Goal: Transaction & Acquisition: Download file/media

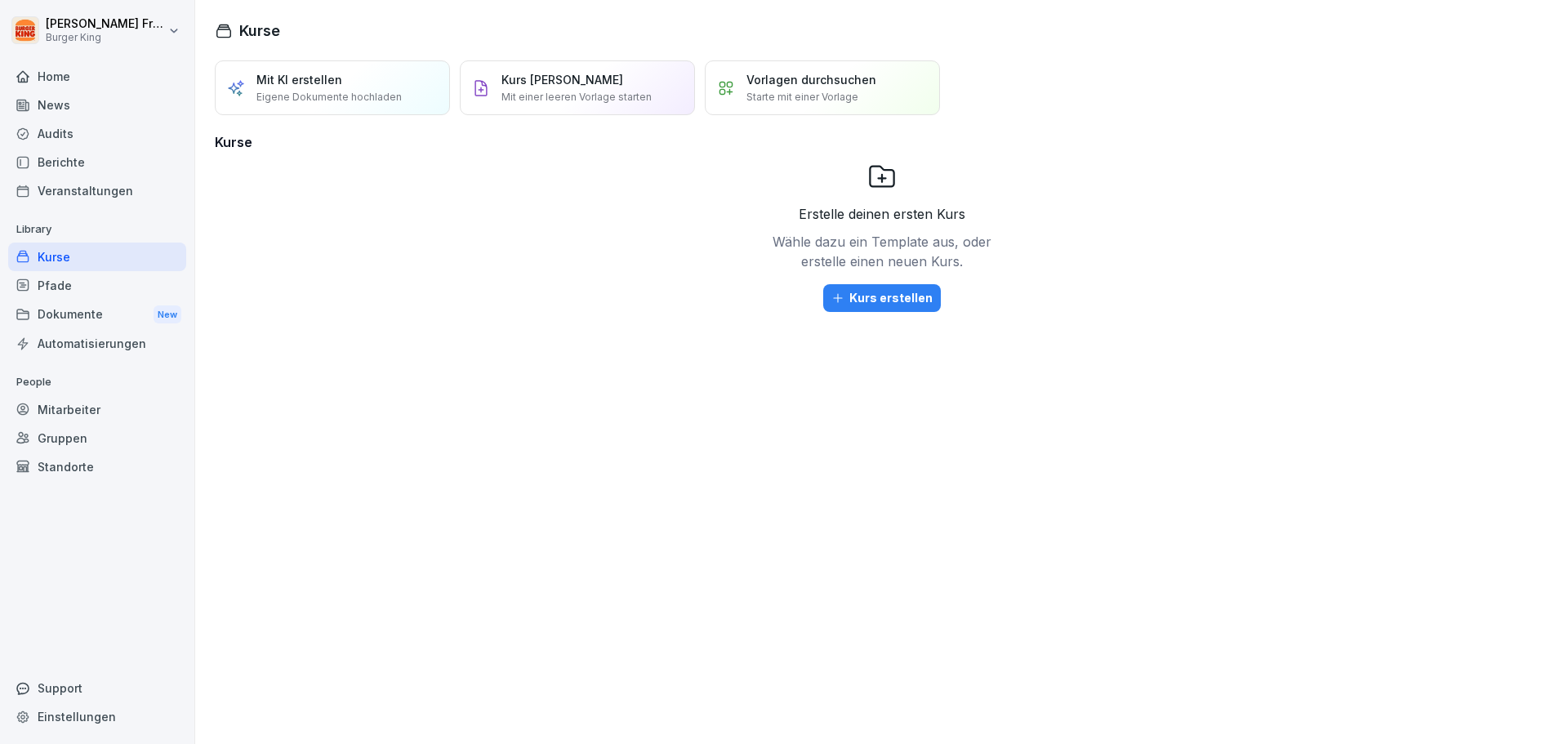
click at [52, 99] on div "News" at bounding box center [97, 104] width 178 height 28
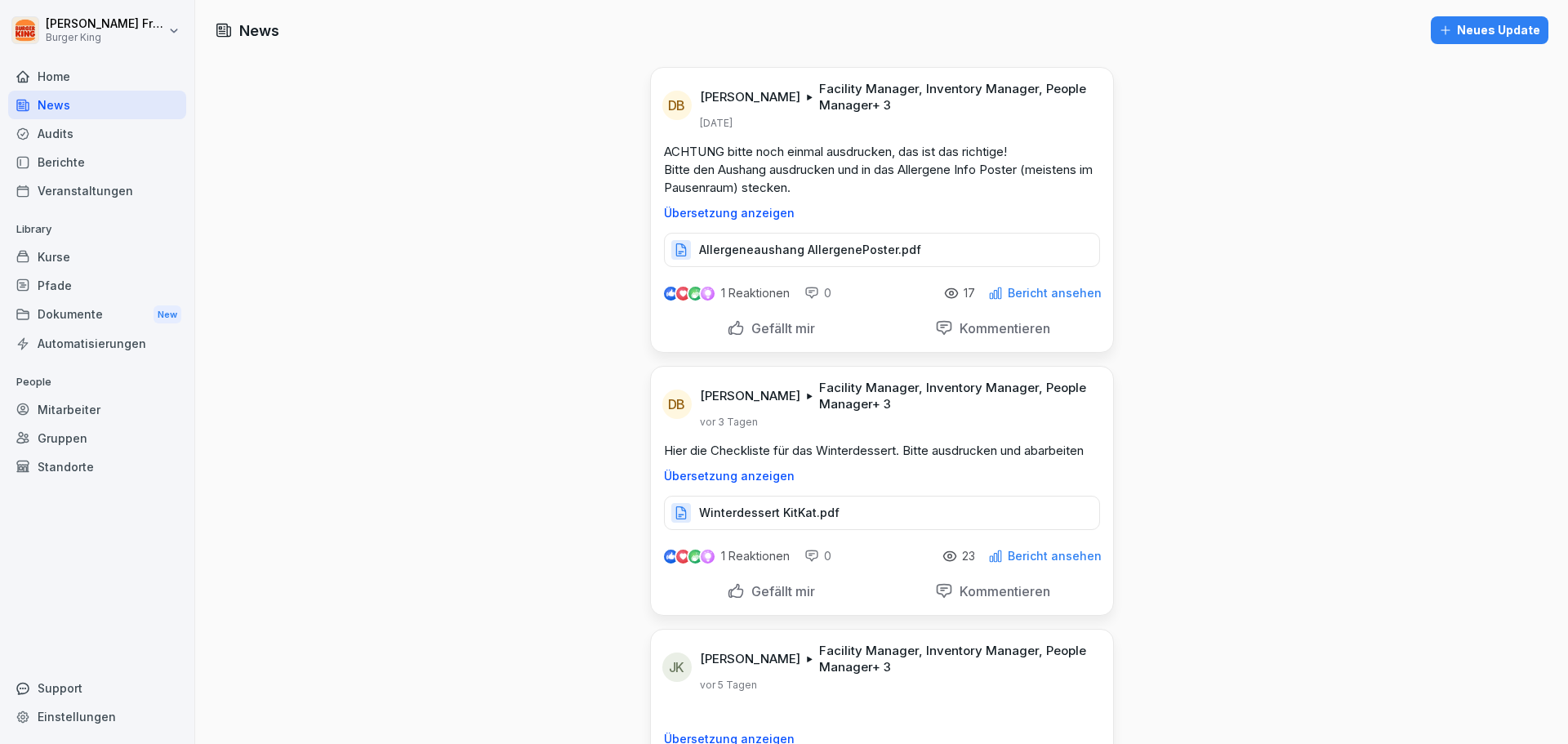
click at [828, 254] on p "Allergeneaushang AllergenePoster.pdf" at bounding box center [810, 250] width 222 height 16
click at [805, 513] on p "Winterdessert KitKat.pdf" at bounding box center [770, 513] width 141 height 16
click at [750, 516] on p "Winterdessert KitKat.pdf" at bounding box center [770, 513] width 141 height 16
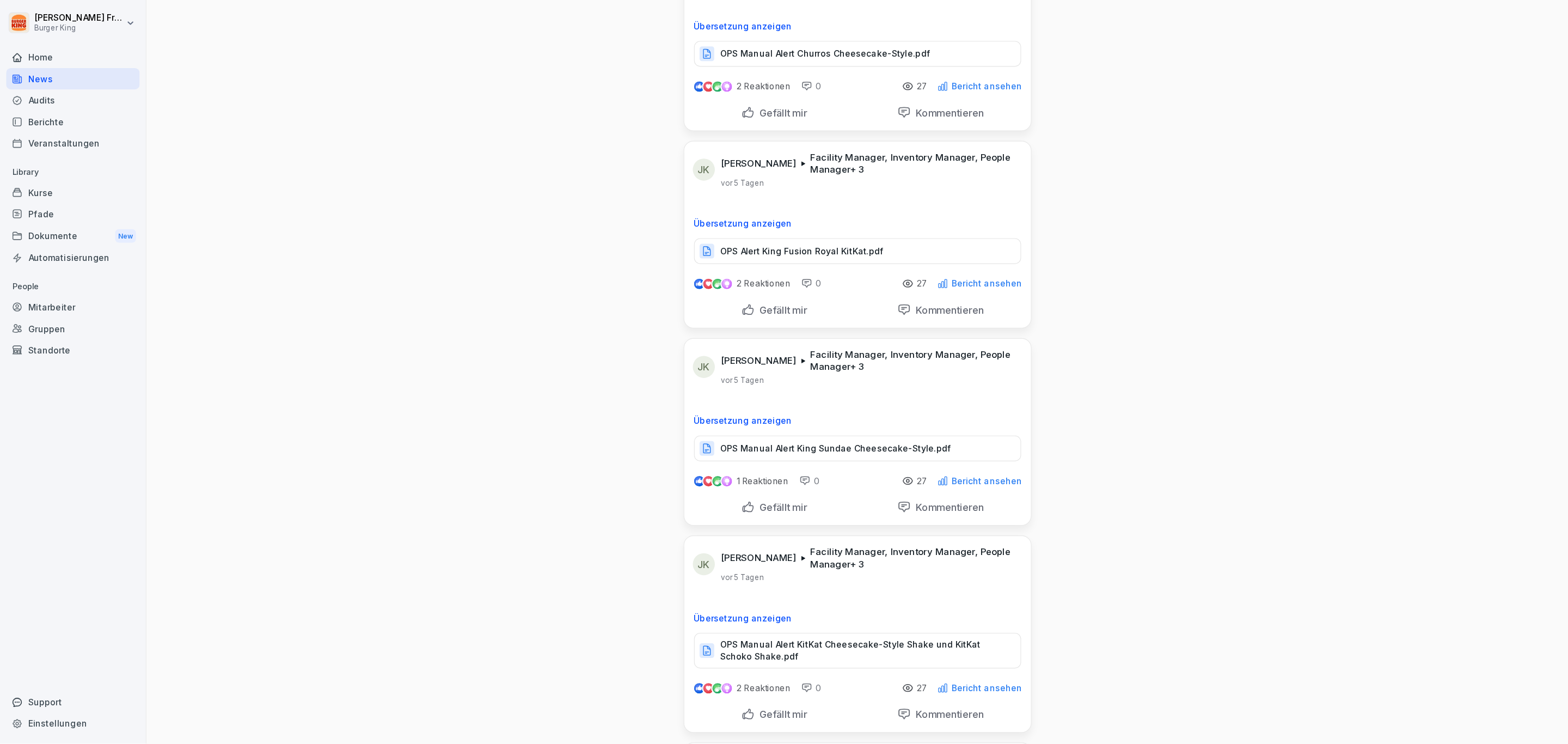
scroll to position [472, 0]
click at [713, 44] on p "OPS Manual Alert Churros Cheesecake-Style.pdf" at bounding box center [733, 46] width 187 height 11
click at [776, 46] on p "OPS Manual Alert Churros Cheesecake-Style.pdf" at bounding box center [733, 46] width 187 height 11
click at [817, 399] on p "OPS Manual Alert King Sundae Cheesecake-Style.pdf" at bounding box center [743, 396] width 205 height 11
click at [785, 496] on p "OPS Manual Alert KitKat Cheesecake-Style Shake und KitKat Schoko Shake.pdf" at bounding box center [768, 576] width 256 height 22
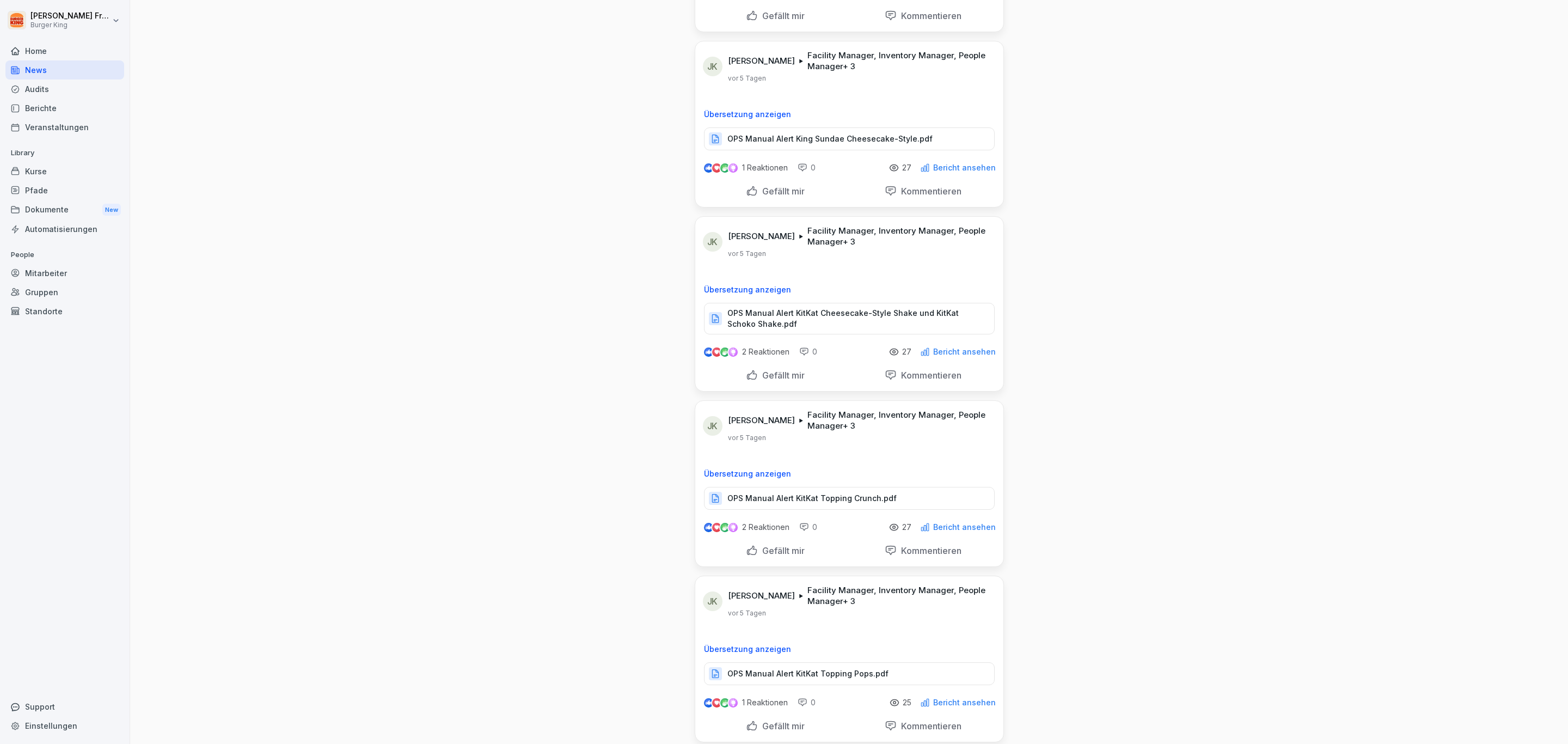
scroll to position [840, 0]
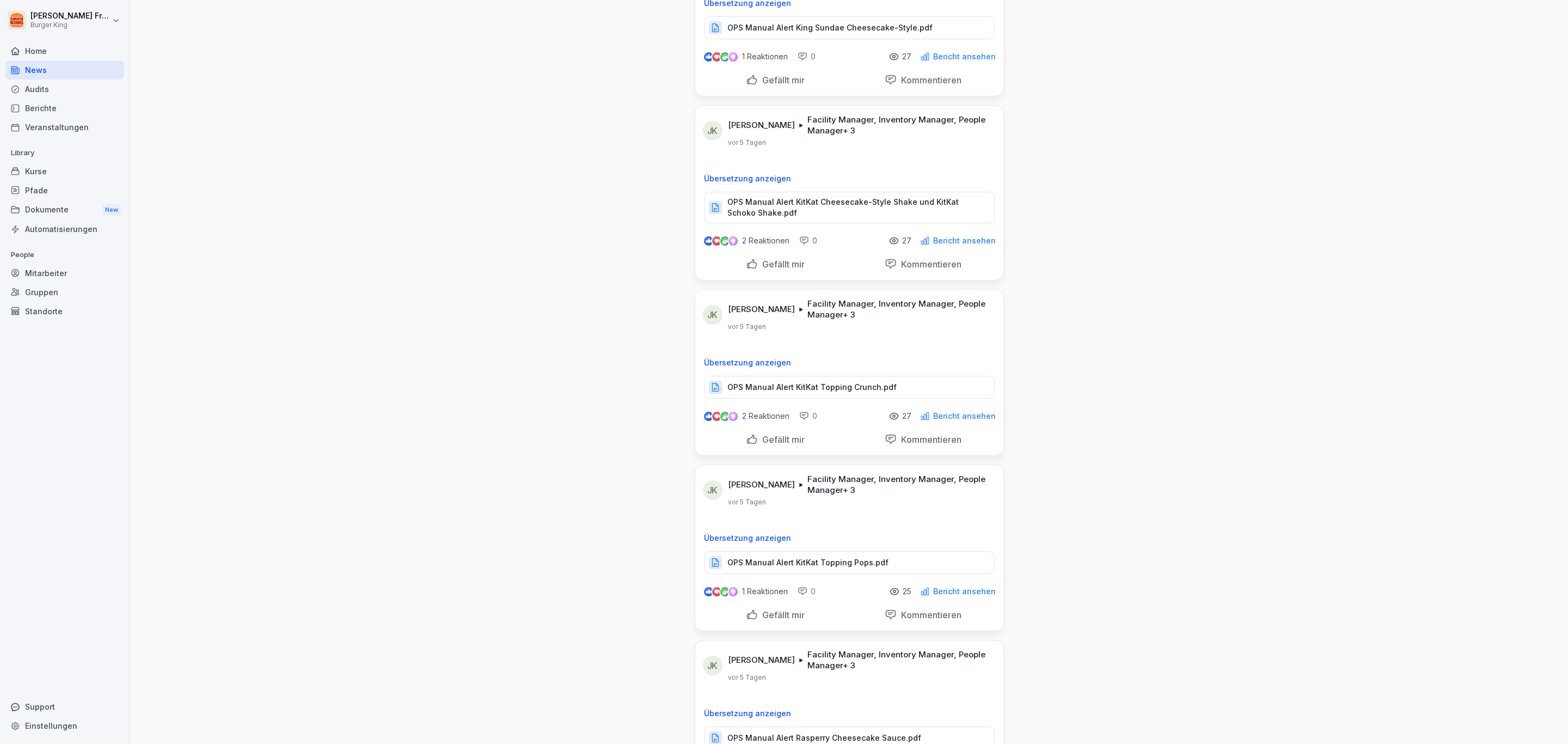
click at [796, 393] on p "OPS Manual Alert KitKat Topping Crunch.pdf" at bounding box center [812, 387] width 169 height 11
click at [831, 496] on p "OPS Manual Alert KitKat Topping Pops.pdf" at bounding box center [808, 563] width 161 height 11
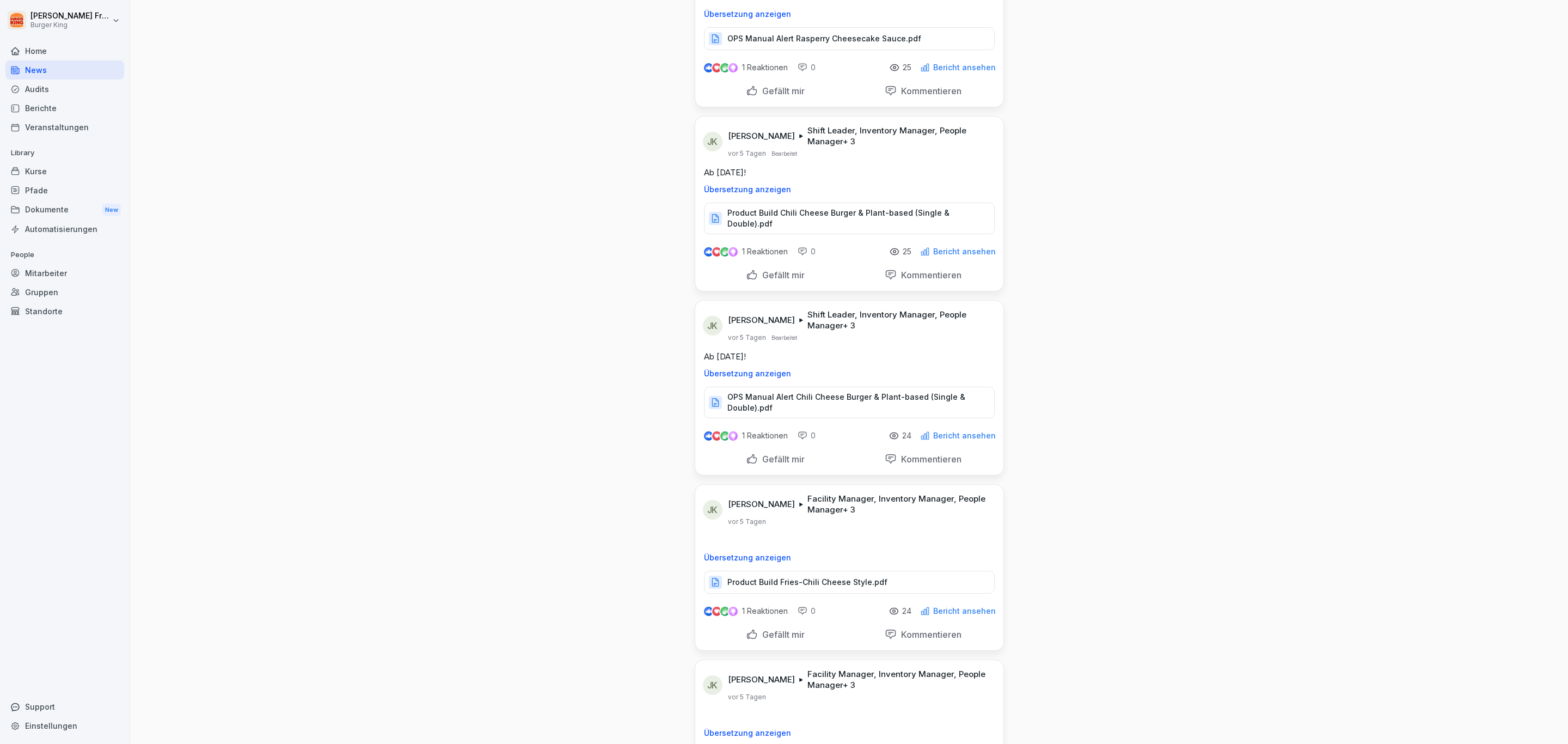
scroll to position [1546, 0]
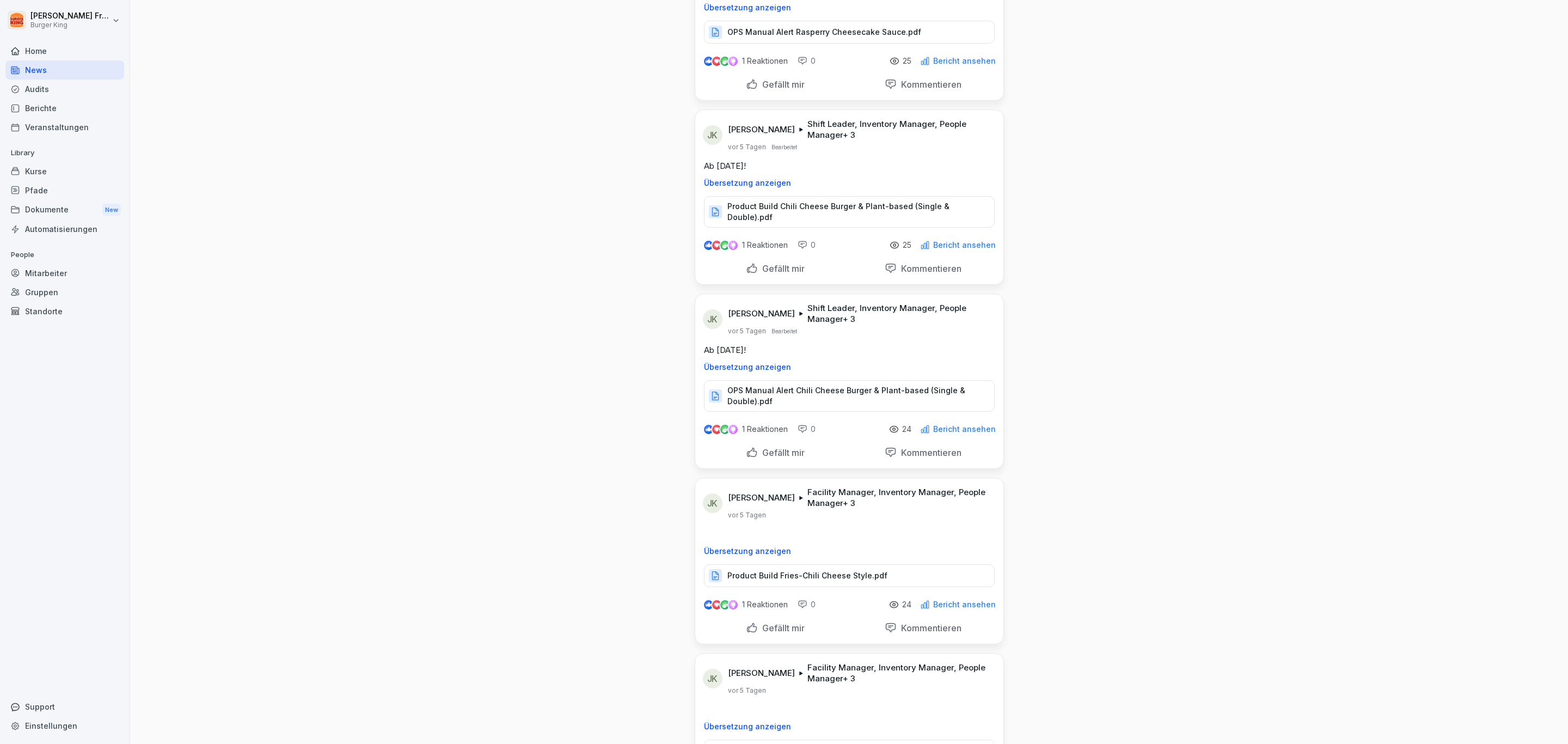
click at [775, 209] on p "Product Build Chili Cheese Burger & Plant-based (Single & Double).pdf" at bounding box center [855, 212] width 256 height 22
click at [838, 398] on p "OPS Manual Alert Chili Cheese Burger & Plant-based (Single & Double).pdf" at bounding box center [855, 396] width 256 height 22
click at [791, 496] on p "Product Build Fries-Chili Cheese Style.pdf" at bounding box center [807, 575] width 160 height 11
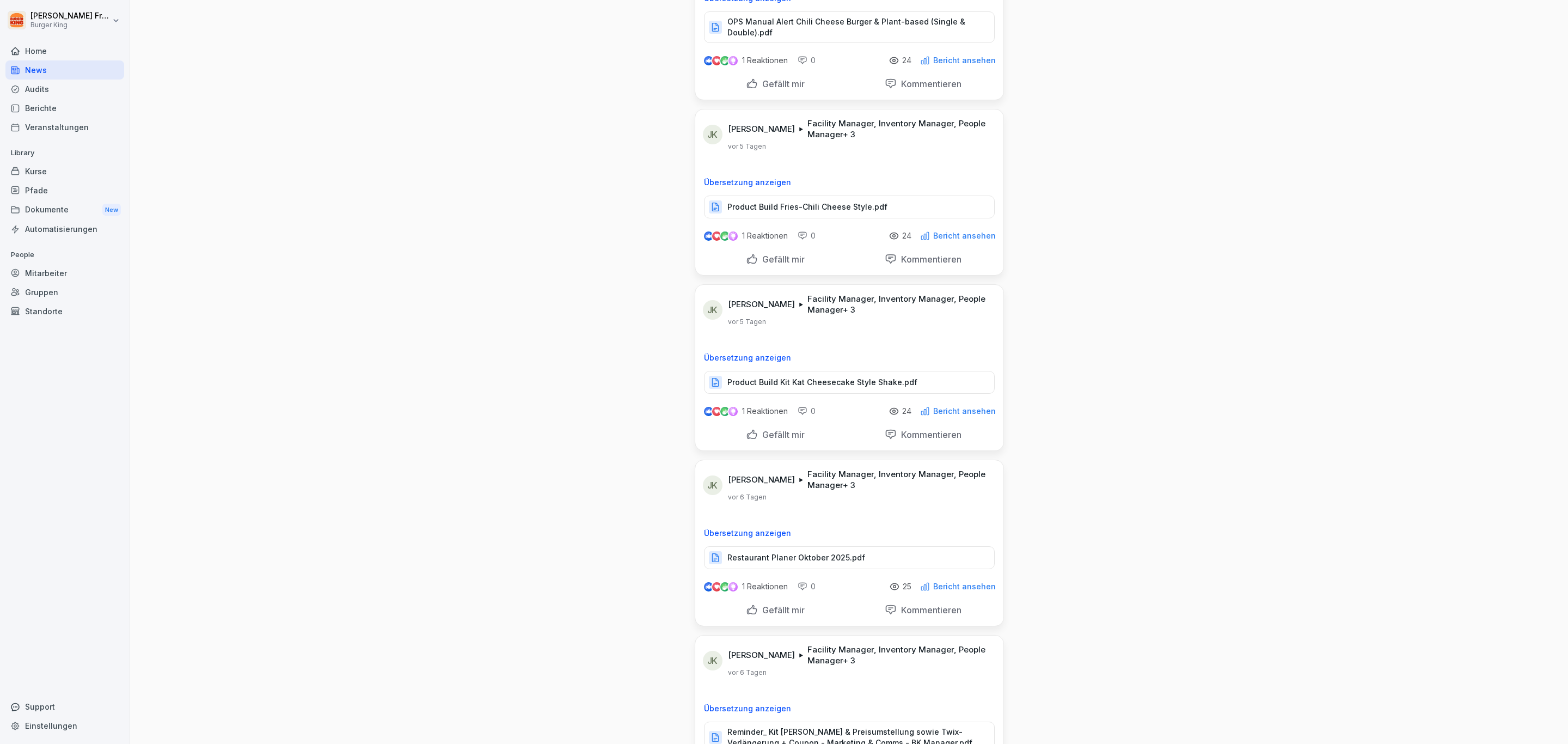
scroll to position [1928, 0]
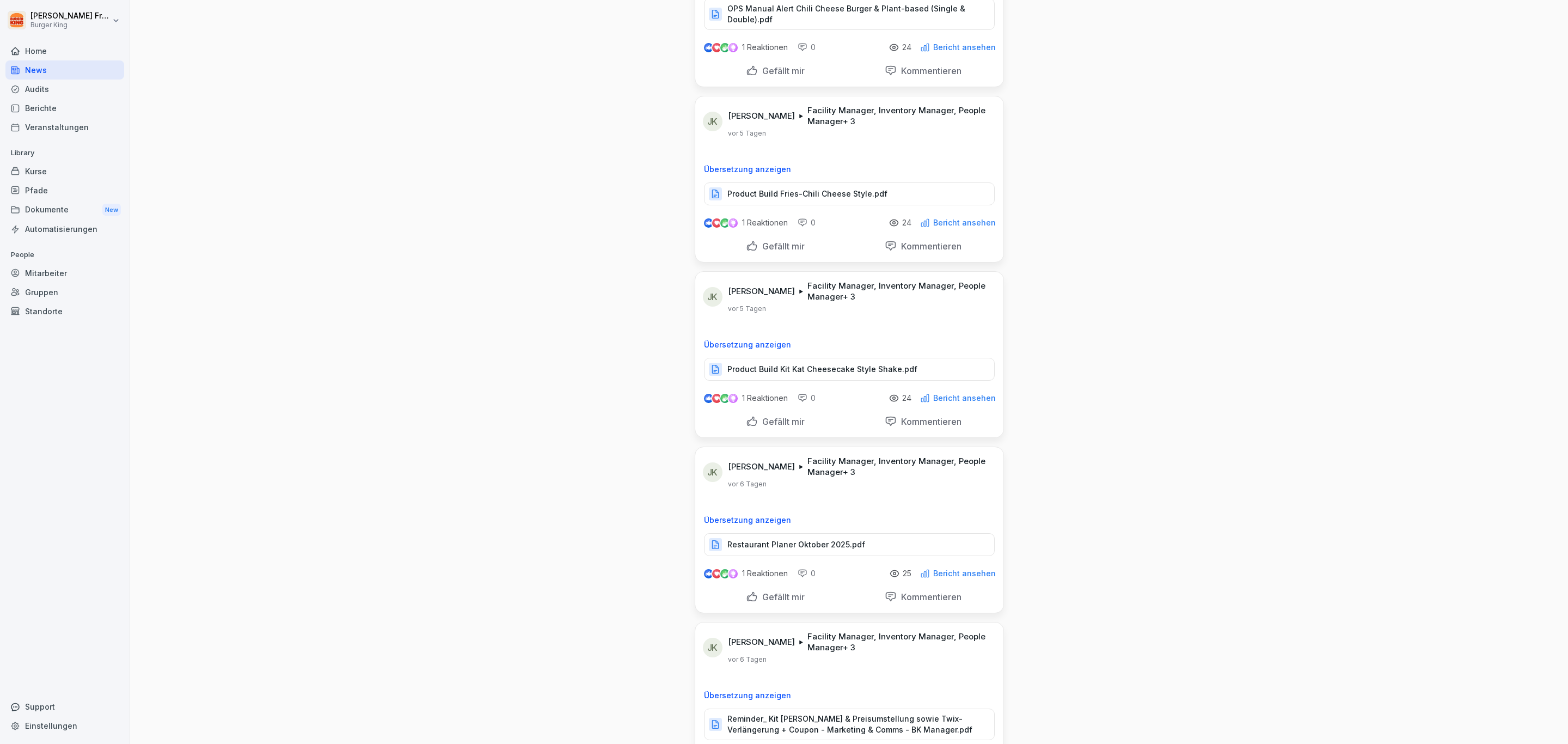
click at [810, 374] on p "Product Build Kit Kat Cheesecake Style Shake.pdf" at bounding box center [822, 369] width 190 height 11
click at [818, 496] on p "Restaurant Planer Oktober 2025.pdf" at bounding box center [796, 545] width 138 height 11
